Goal: Book appointment/travel/reservation

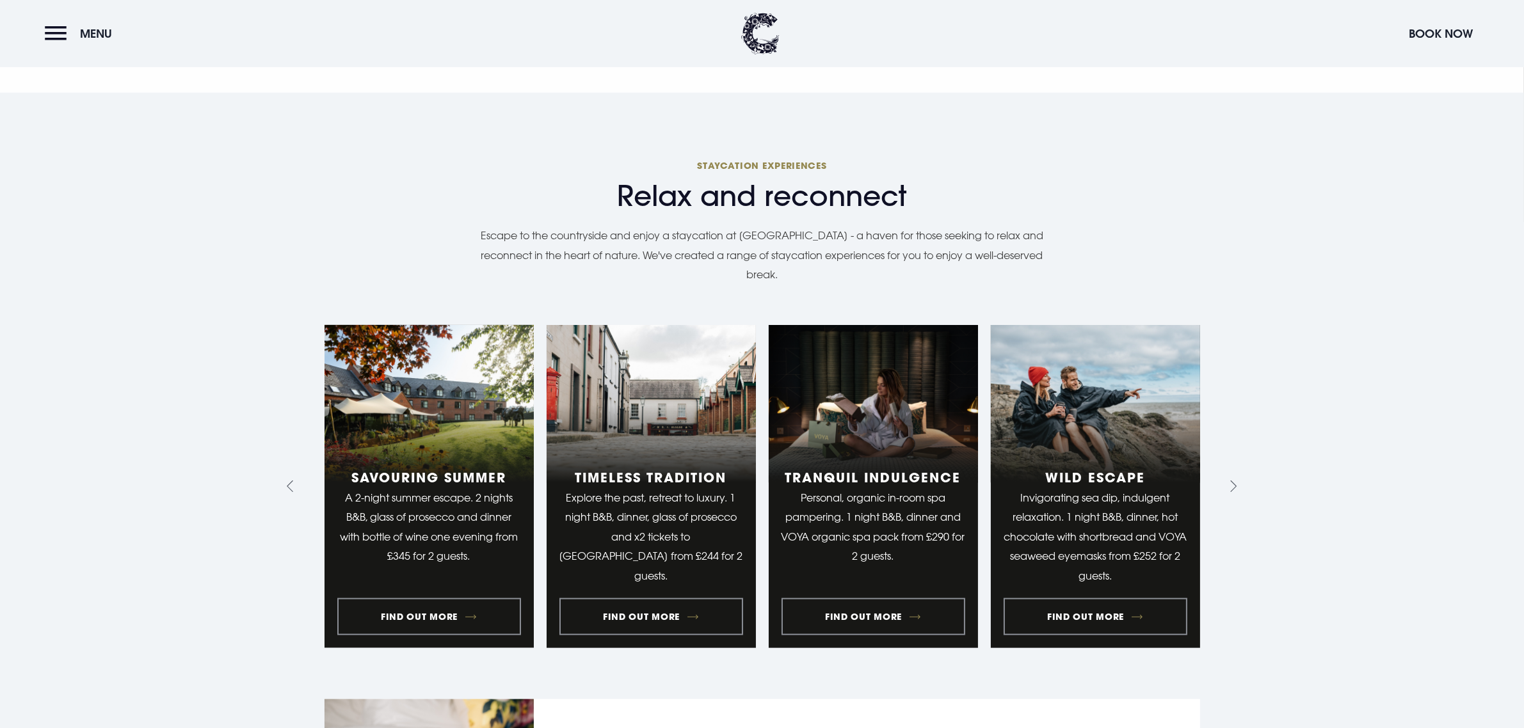
scroll to position [1600, 0]
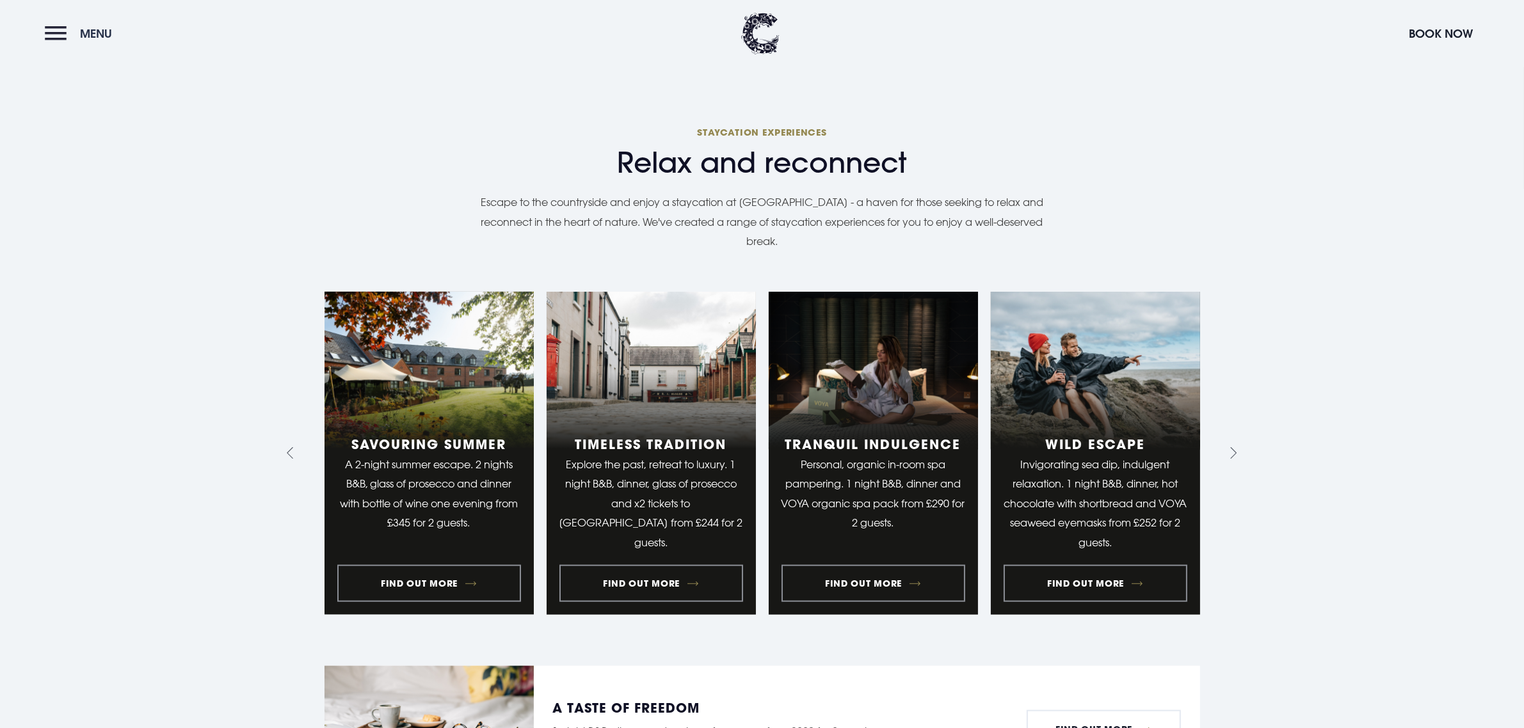
click at [59, 42] on button "Menu" at bounding box center [82, 34] width 74 height 28
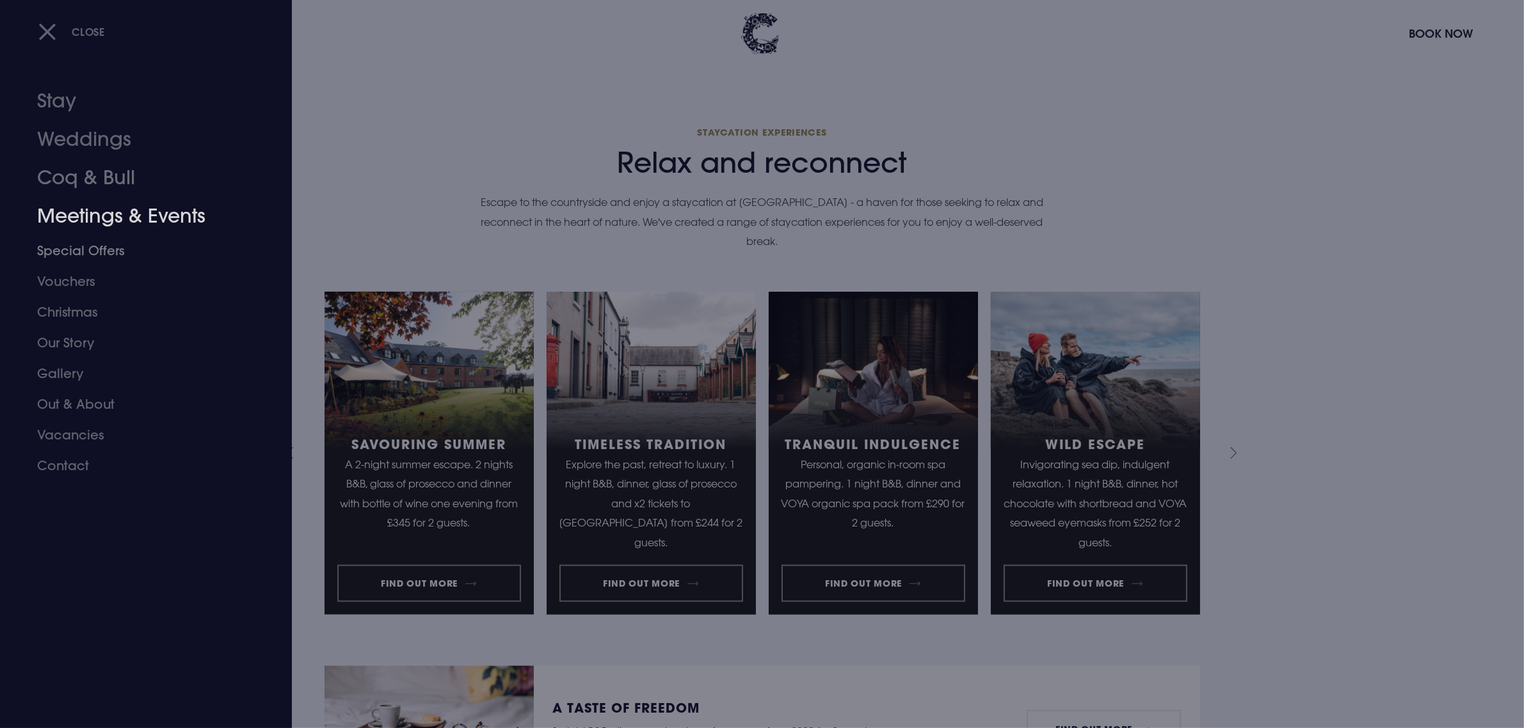
click at [109, 219] on link "Meetings & Events" at bounding box center [138, 216] width 202 height 38
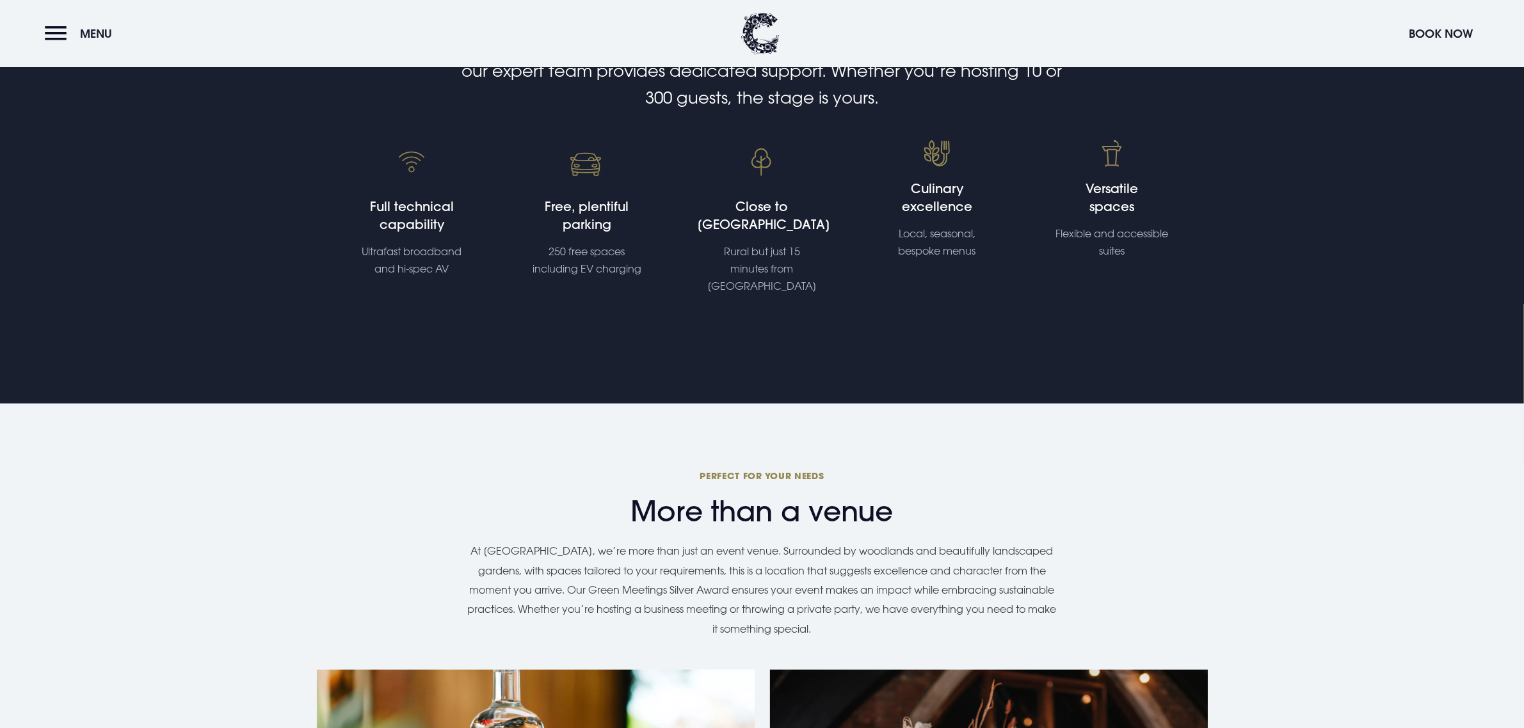
scroll to position [1040, 0]
